Goal: Check status

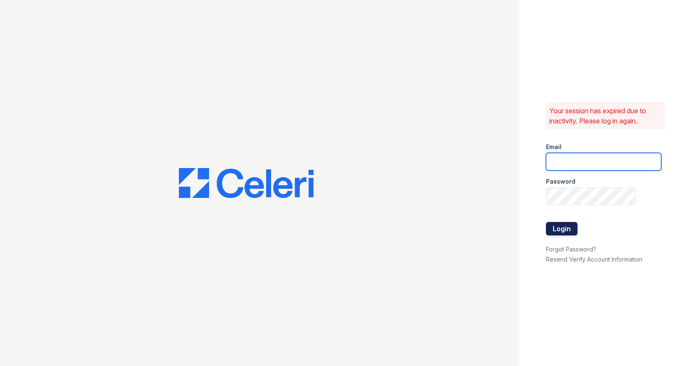
type input "caitlin@hifipm.com"
click at [560, 228] on button "Login" at bounding box center [562, 228] width 32 height 13
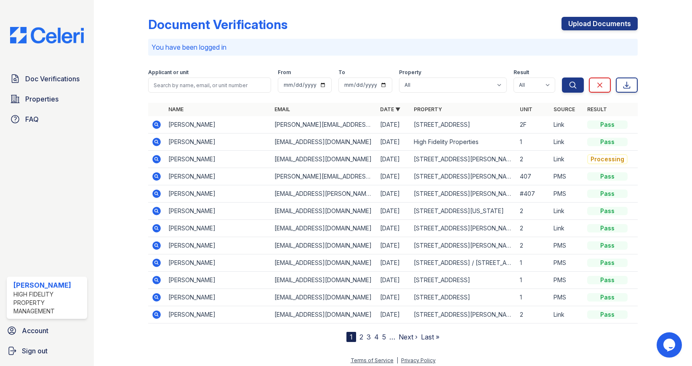
drag, startPoint x: 202, startPoint y: 123, endPoint x: 171, endPoint y: 123, distance: 30.3
click at [202, 123] on td "[PERSON_NAME]" at bounding box center [218, 124] width 106 height 17
click at [156, 123] on icon at bounding box center [156, 124] width 2 height 2
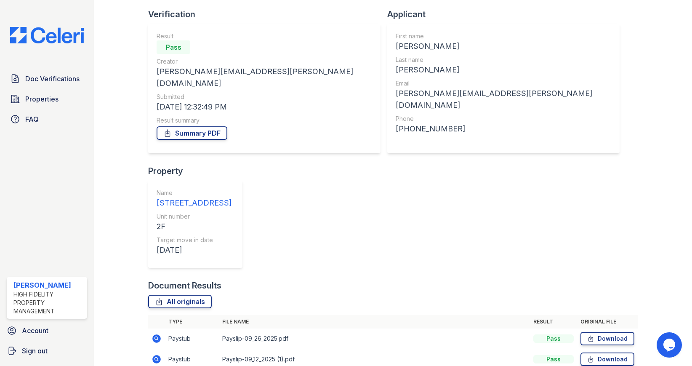
scroll to position [72, 0]
